Goal: Transaction & Acquisition: Purchase product/service

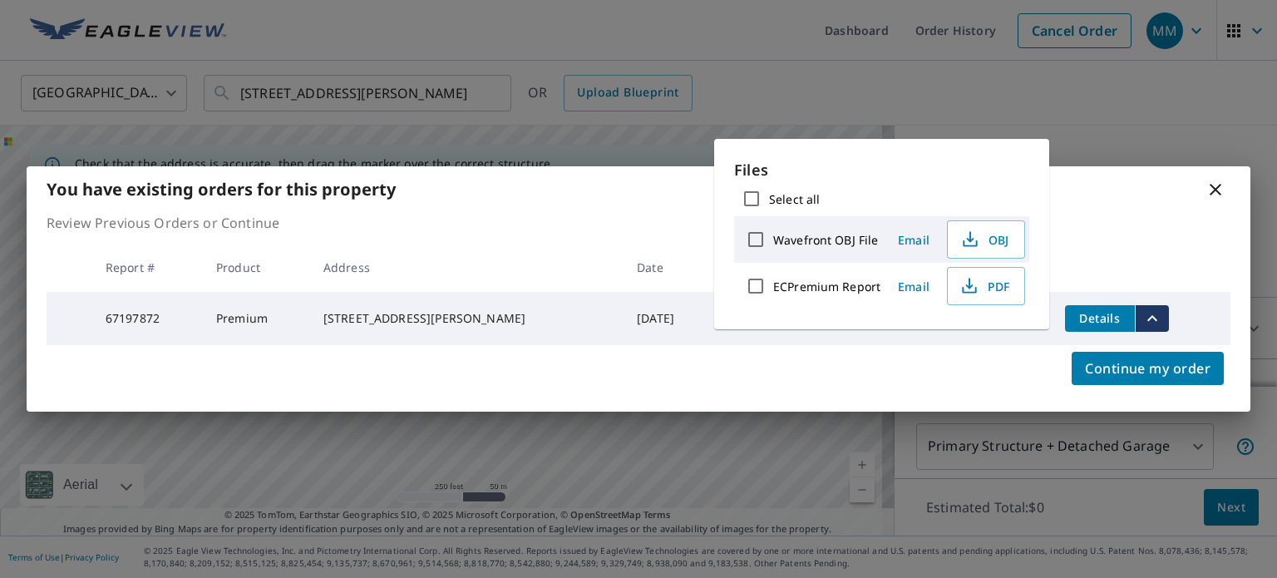
scroll to position [156, 0]
click at [1193, 259] on th at bounding box center [1141, 267] width 179 height 49
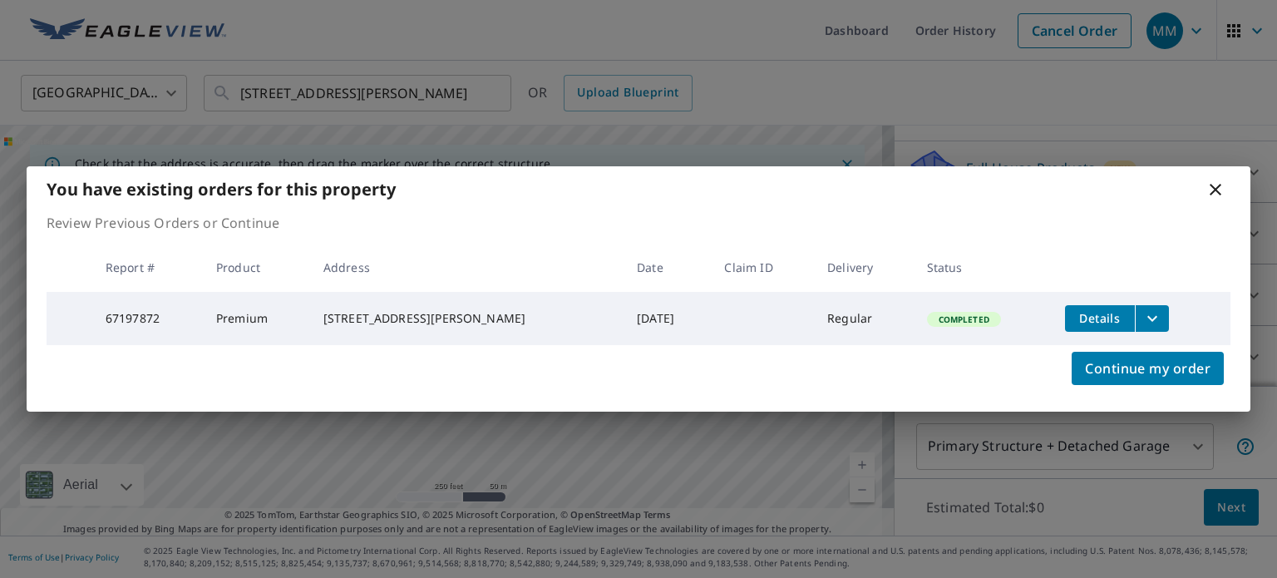
click at [1217, 193] on icon at bounding box center [1215, 190] width 20 height 20
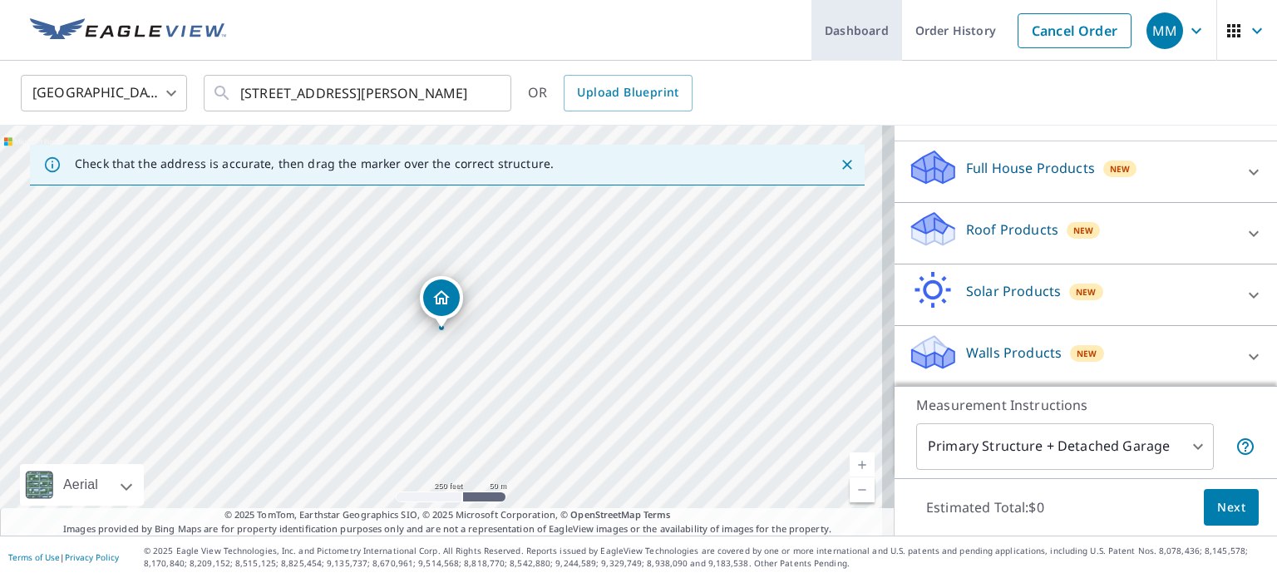
click at [836, 25] on link "Dashboard" at bounding box center [856, 30] width 91 height 61
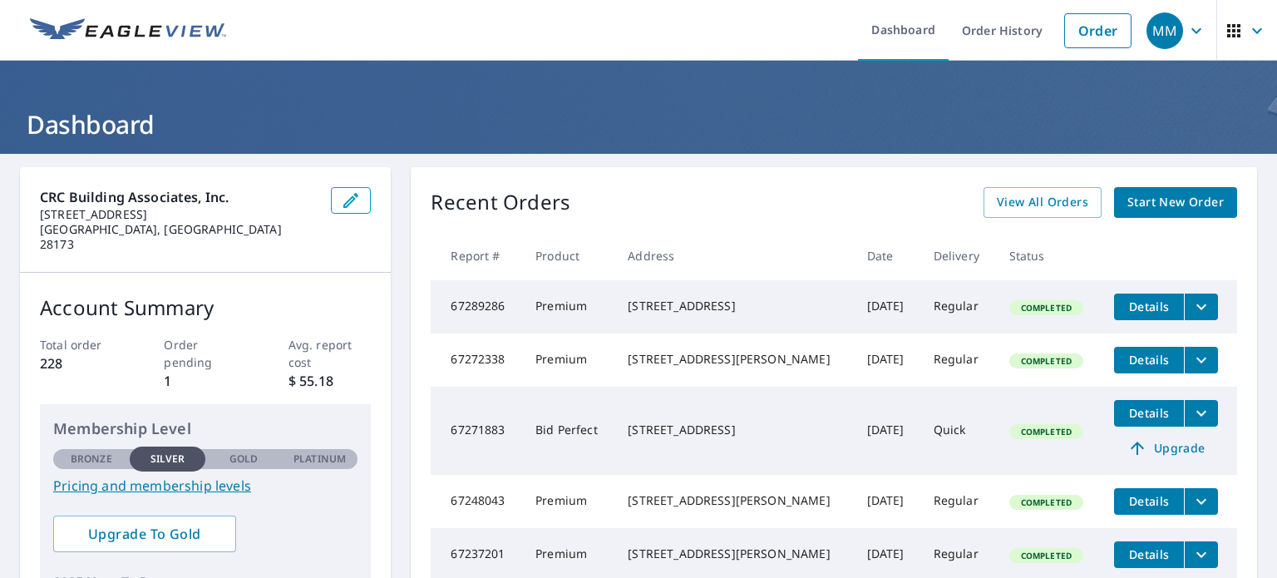
click at [1160, 201] on span "Start New Order" at bounding box center [1175, 202] width 96 height 21
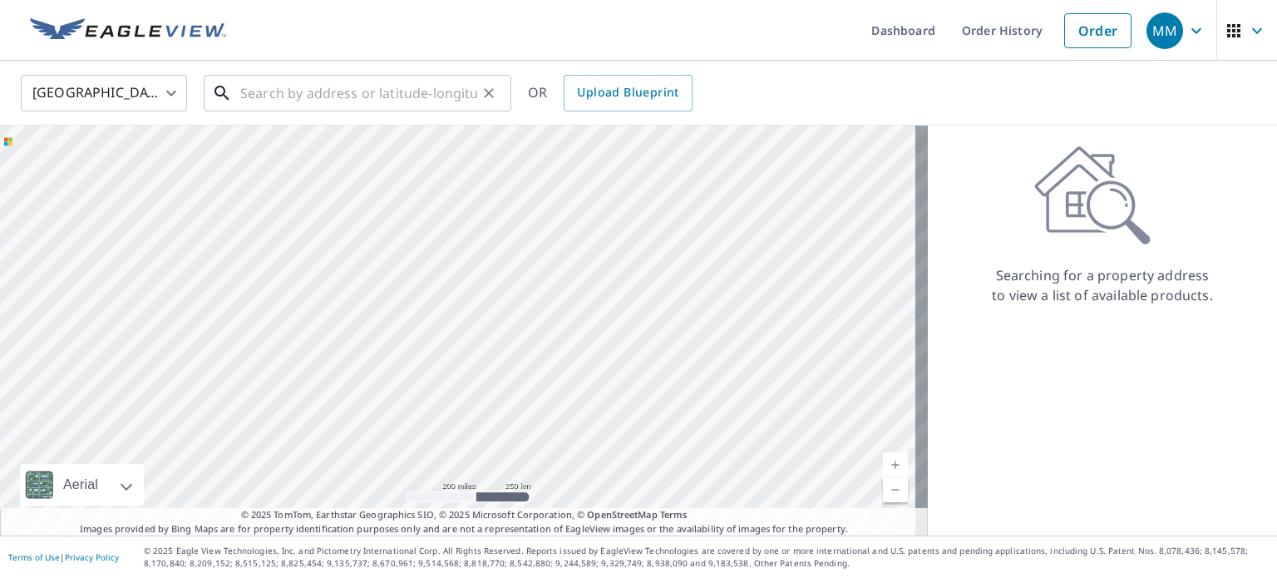
click at [307, 91] on input "text" at bounding box center [358, 93] width 237 height 47
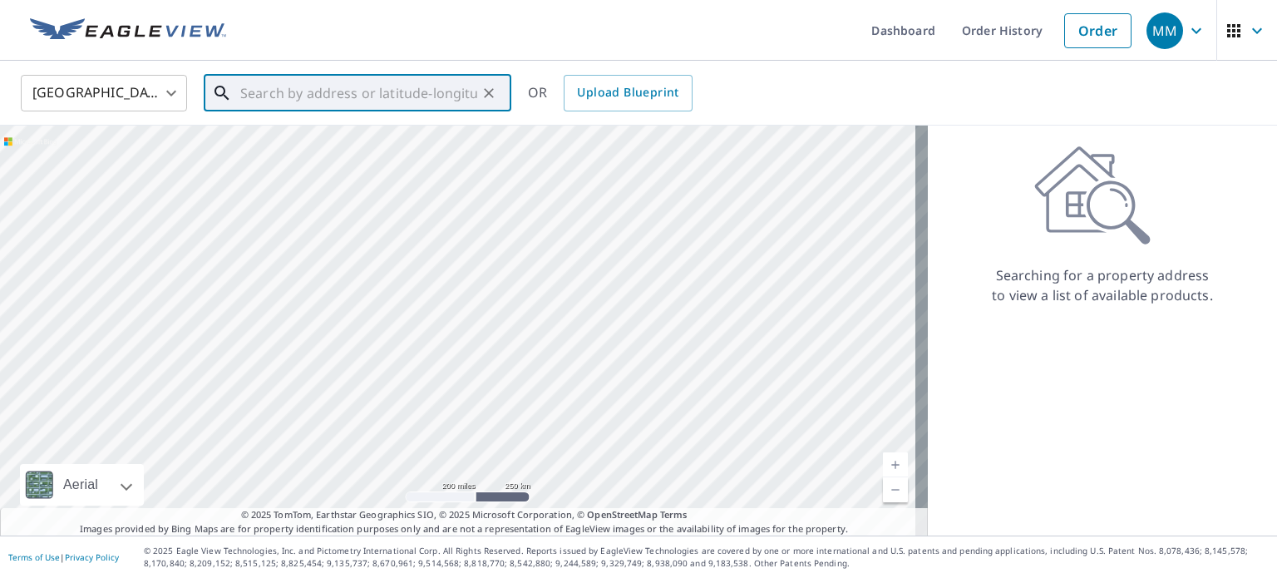
paste input "[STREET_ADDRESS][PERSON_NAME]"
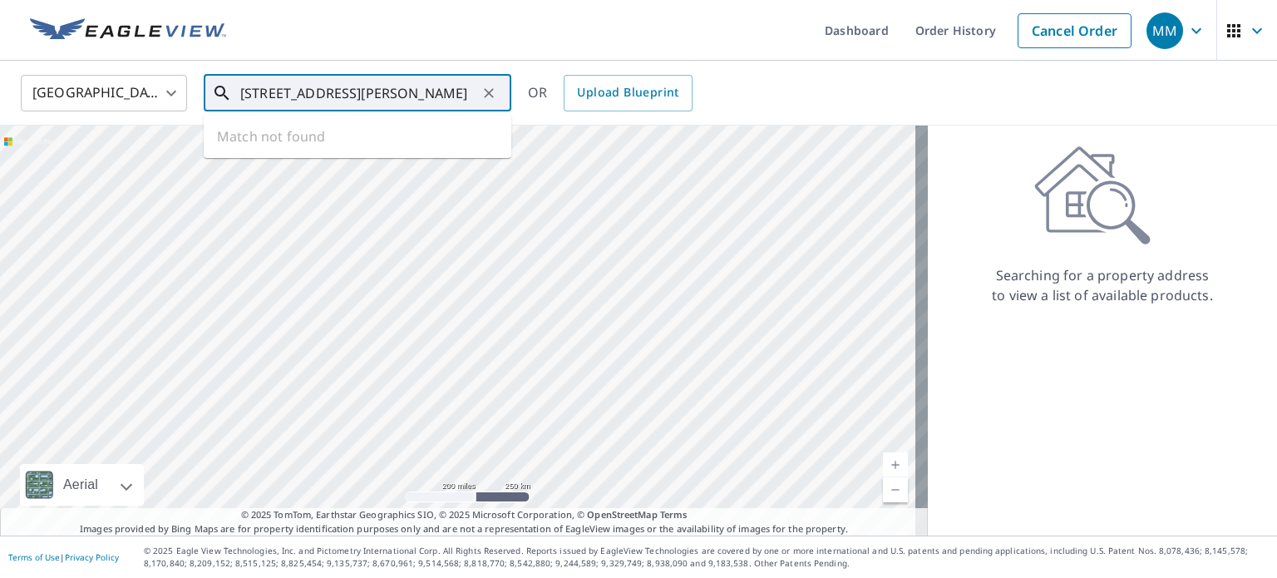
scroll to position [0, 13]
click at [339, 153] on p "[GEOGRAPHIC_DATA], NC 28277" at bounding box center [367, 159] width 261 height 17
type input "[STREET_ADDRESS][PERSON_NAME]"
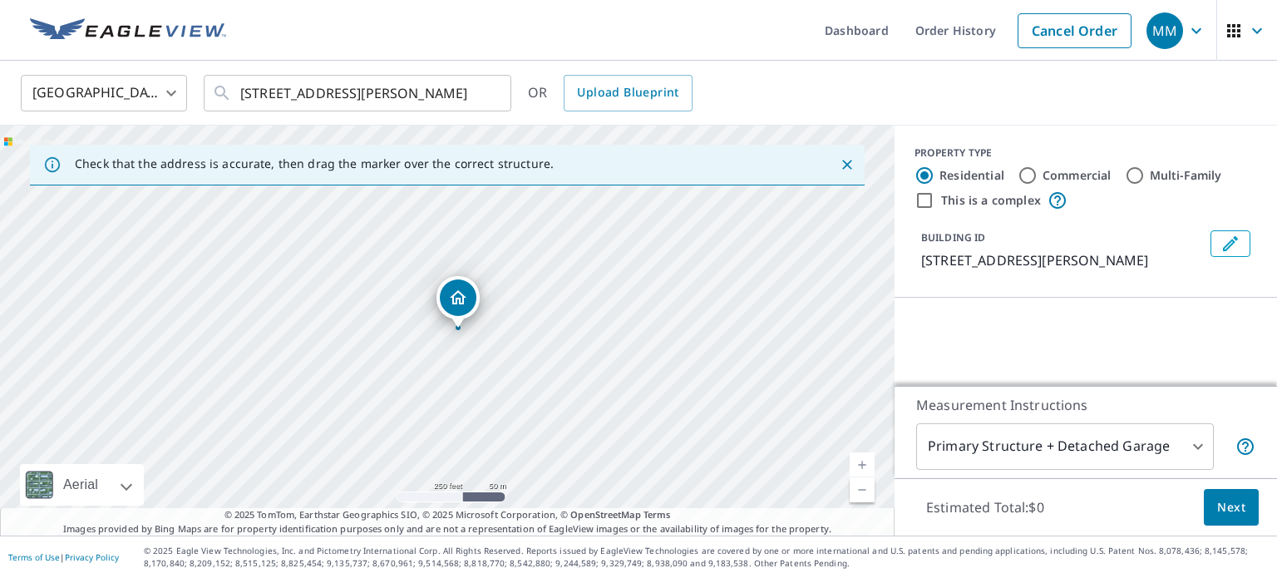
scroll to position [0, 0]
click at [1139, 438] on body "MM MM Dashboard Order History Cancel Order MM [GEOGRAPHIC_DATA] [GEOGRAPHIC_DAT…" at bounding box center [638, 289] width 1277 height 578
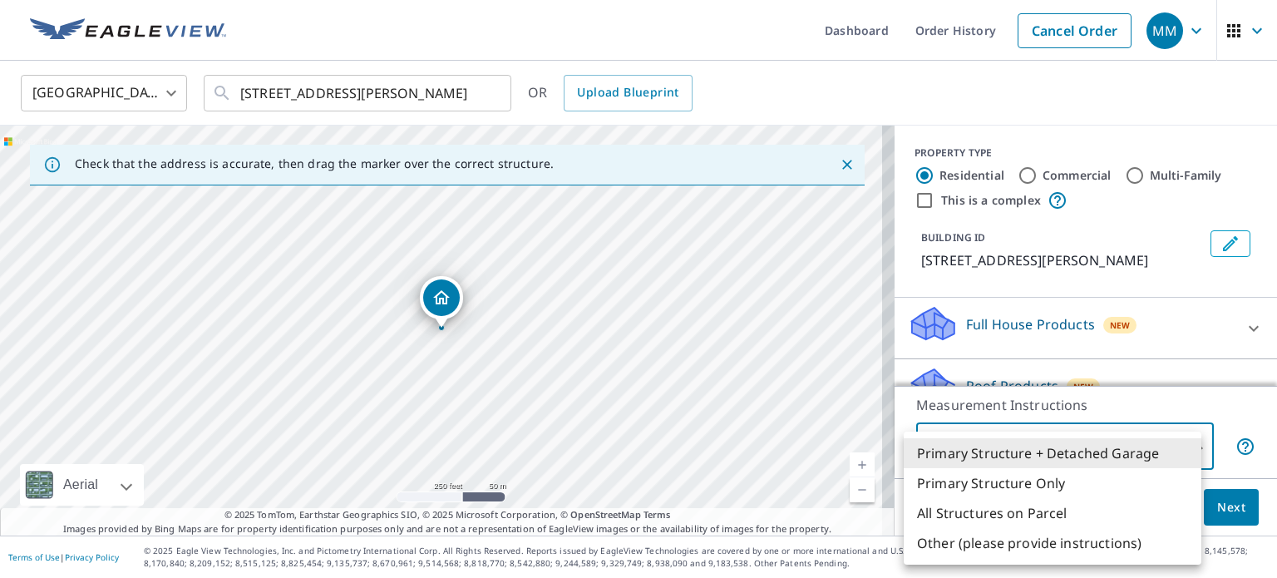
click at [1087, 500] on li "All Structures on Parcel" at bounding box center [1053, 513] width 298 height 30
type input "3"
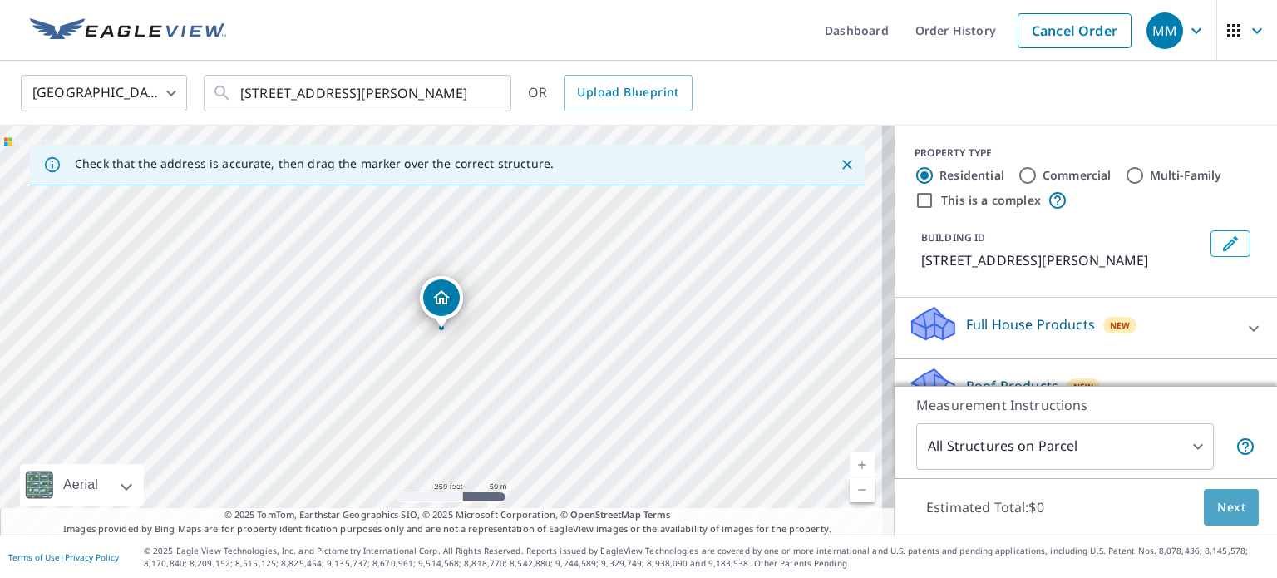
click at [1217, 508] on span "Next" at bounding box center [1231, 507] width 28 height 21
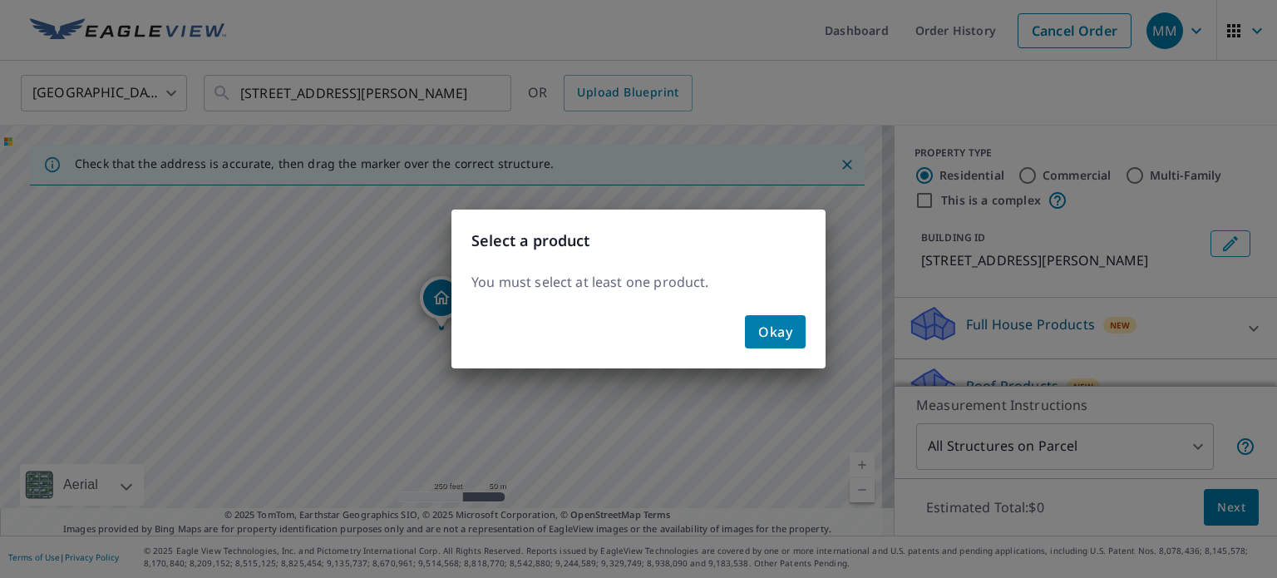
click at [792, 348] on button "Okay" at bounding box center [775, 331] width 61 height 33
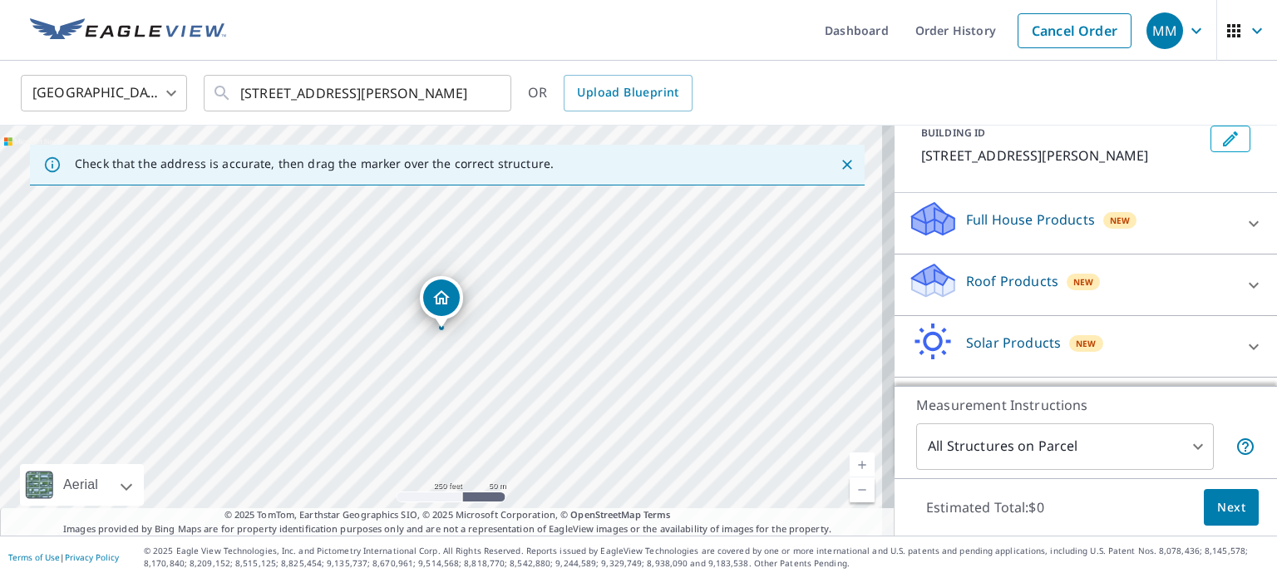
scroll to position [106, 0]
click at [1234, 271] on div at bounding box center [1254, 284] width 40 height 40
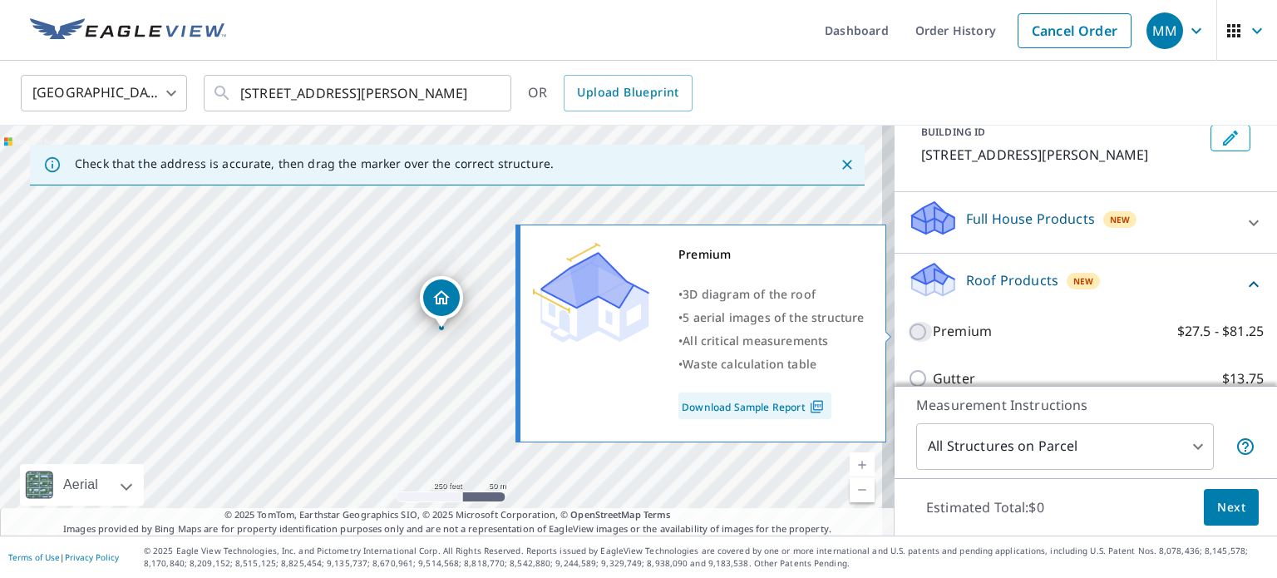
click at [908, 336] on input "Premium $27.5 - $81.25" at bounding box center [920, 332] width 25 height 20
checkbox input "true"
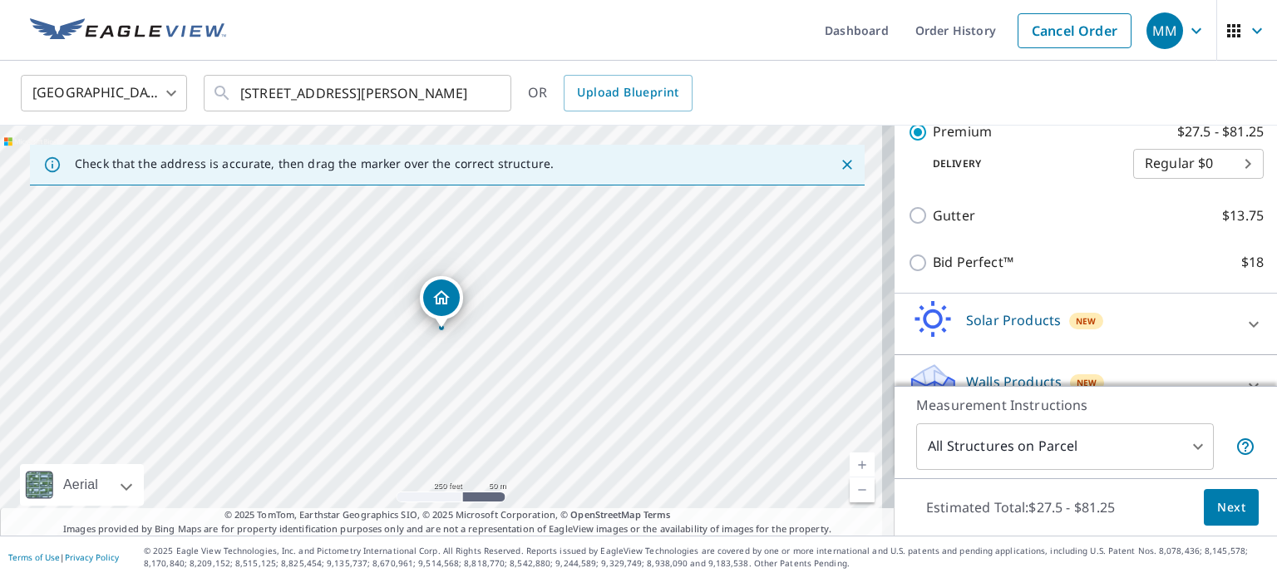
scroll to position [352, 0]
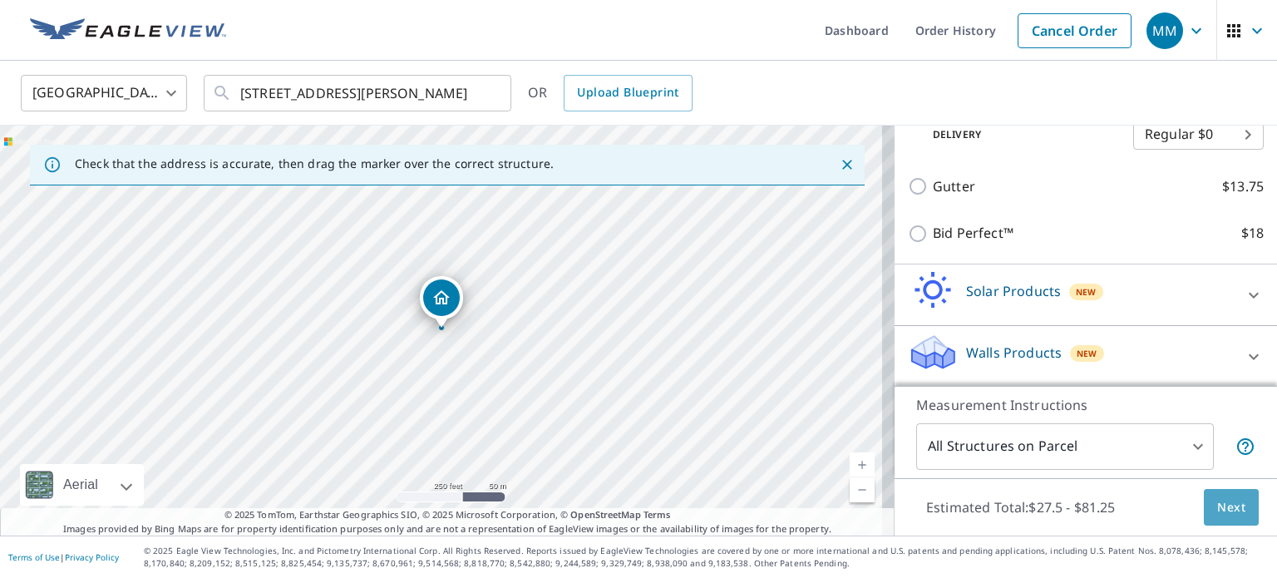
click at [1217, 505] on span "Next" at bounding box center [1231, 507] width 28 height 21
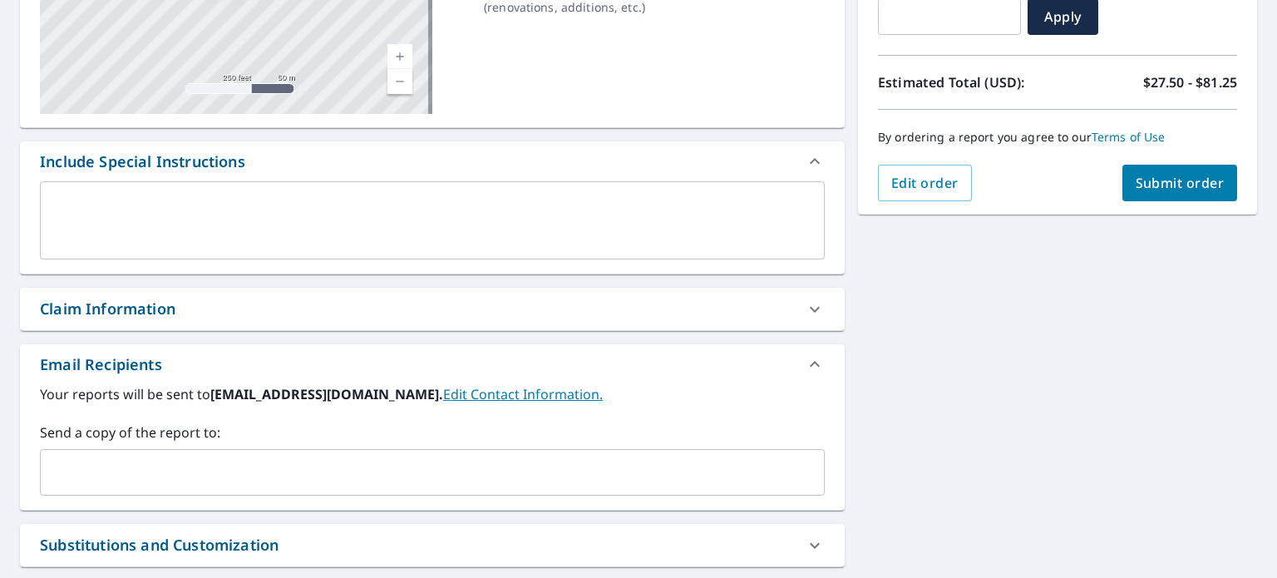
scroll to position [323, 0]
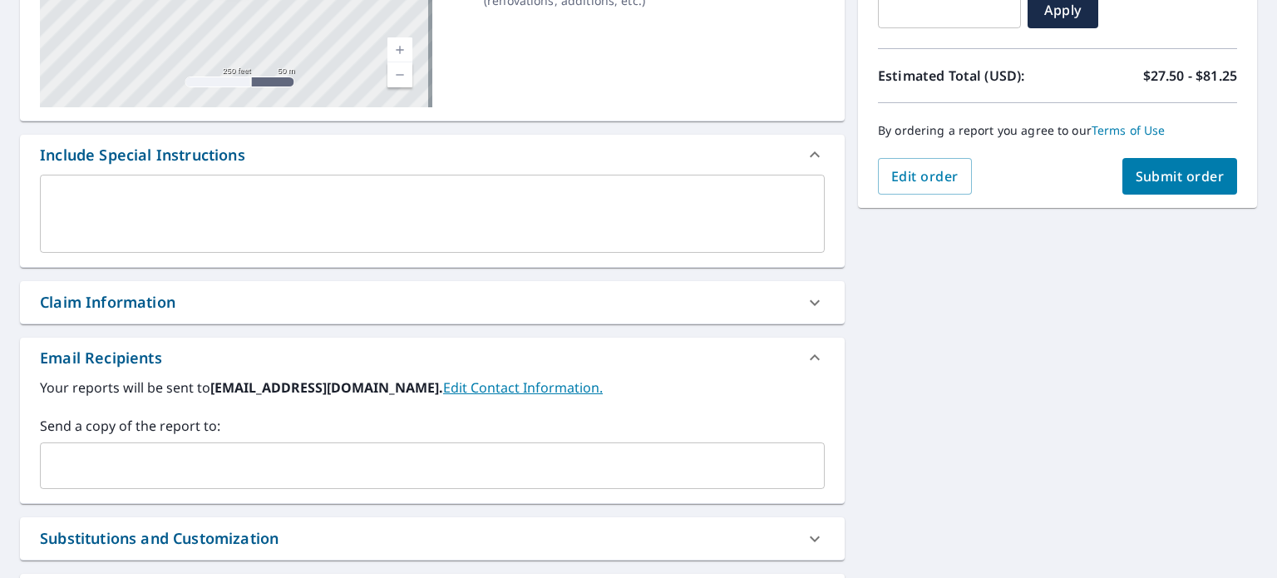
click at [418, 442] on div "​" at bounding box center [432, 465] width 785 height 47
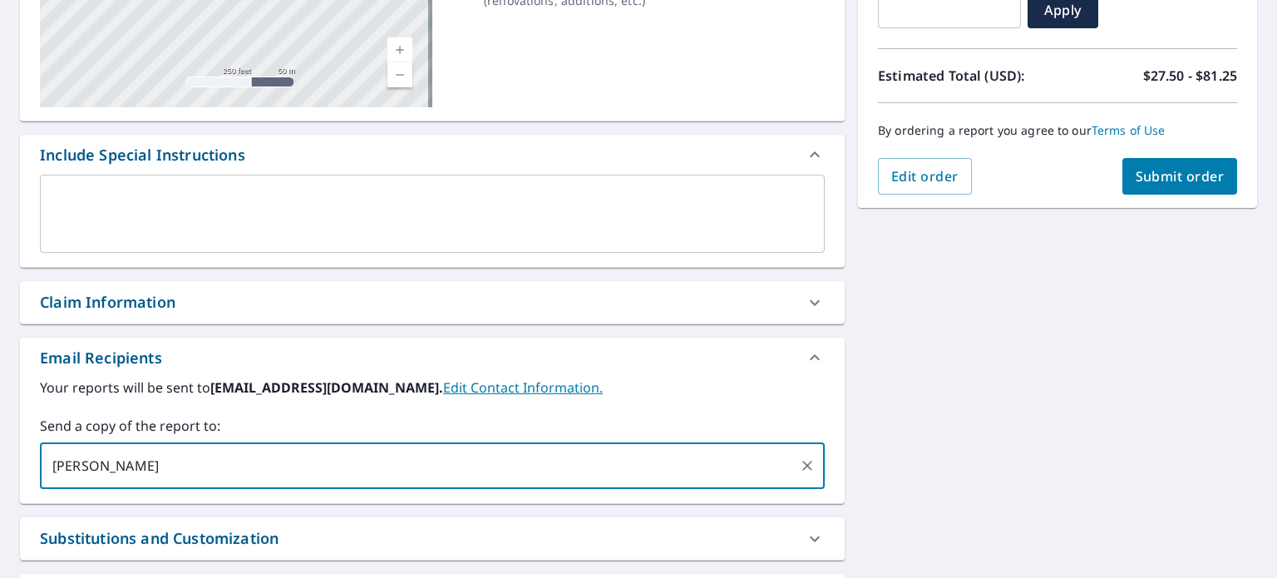
type input "[PERSON_NAME][EMAIL_ADDRESS][PERSON_NAME][DOMAIN_NAME]"
click at [1138, 178] on span "Submit order" at bounding box center [1179, 176] width 89 height 18
